Goal: Transaction & Acquisition: Purchase product/service

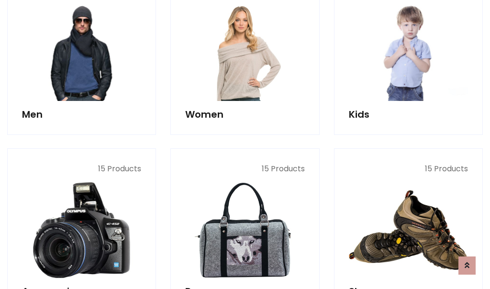
scroll to position [695, 0]
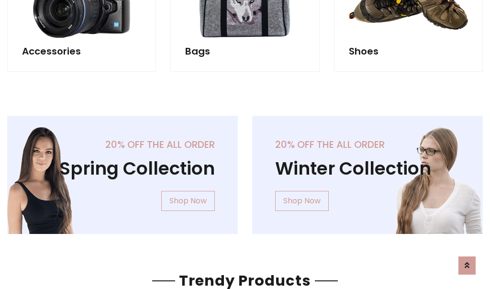
click at [245, 171] on div "20% off the all order Winter Collection Shop Now" at bounding box center [367, 183] width 245 height 134
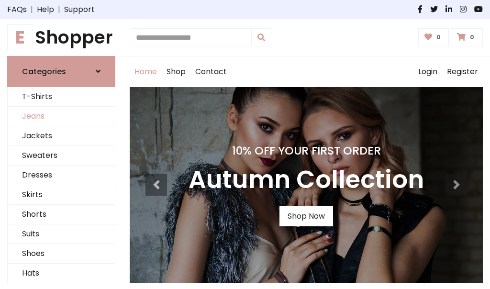
click at [61, 116] on link "Jeans" at bounding box center [61, 117] width 107 height 20
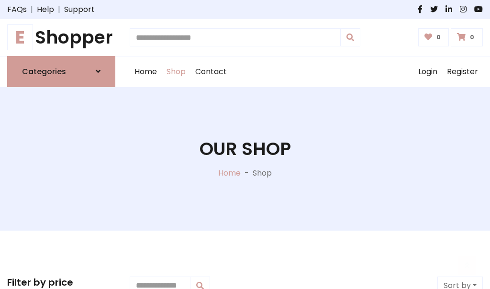
scroll to position [302, 0]
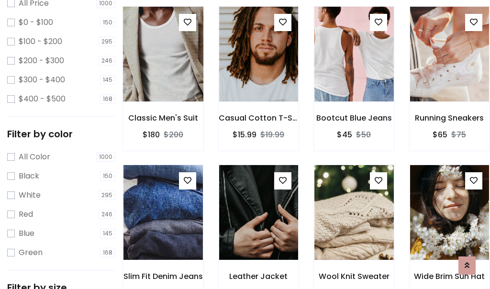
click at [163, 75] on img at bounding box center [162, 54] width 95 height 230
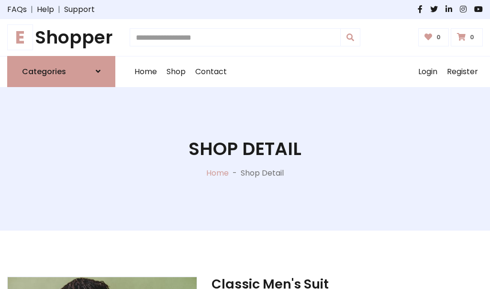
scroll to position [103, 0]
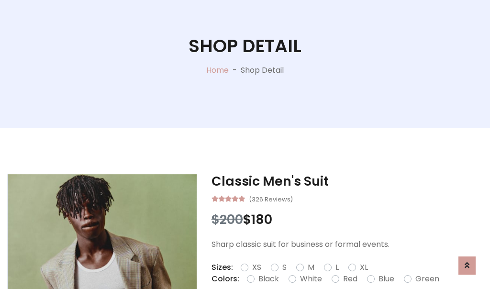
click at [349, 279] on label "Red" at bounding box center [350, 278] width 14 height 11
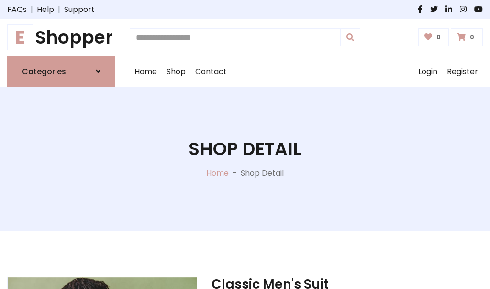
scroll to position [103, 0]
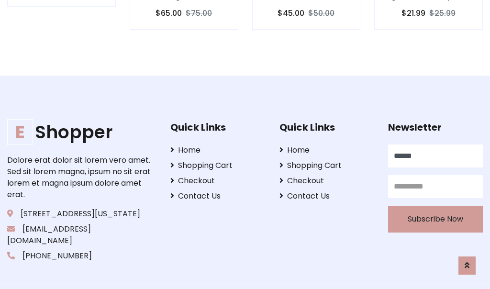
type input "******"
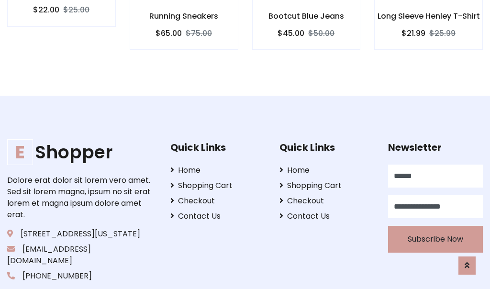
scroll to position [961, 0]
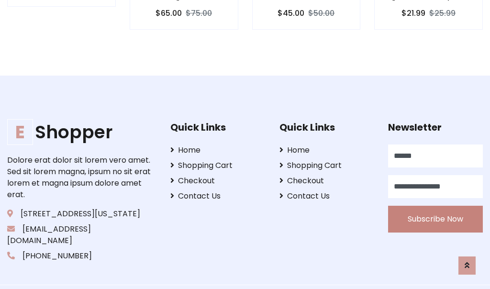
type input "**********"
click at [436, 207] on button "Subscribe Now" at bounding box center [435, 219] width 95 height 27
